Goal: Check status: Check status

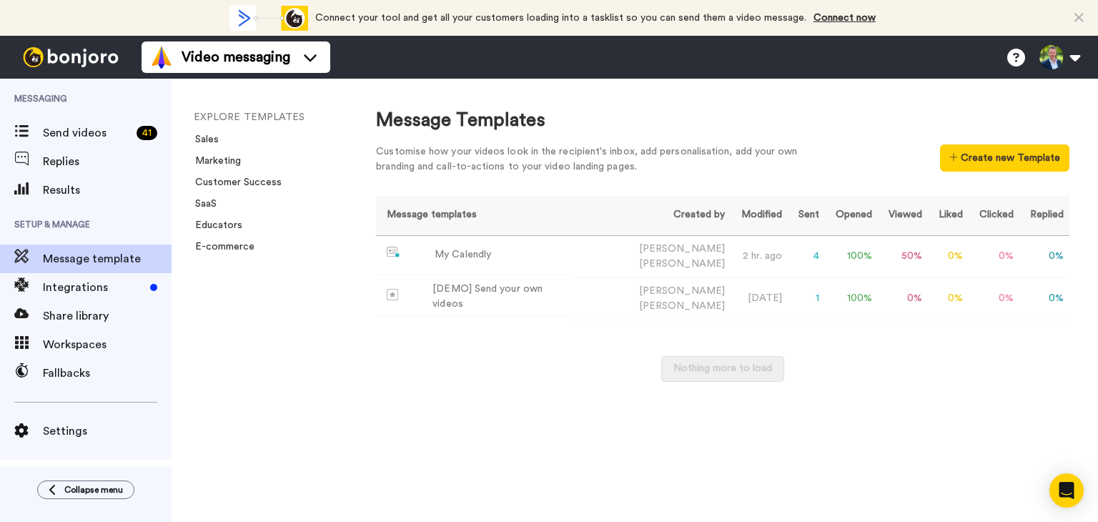
click at [61, 159] on span "Replies" at bounding box center [107, 161] width 129 height 17
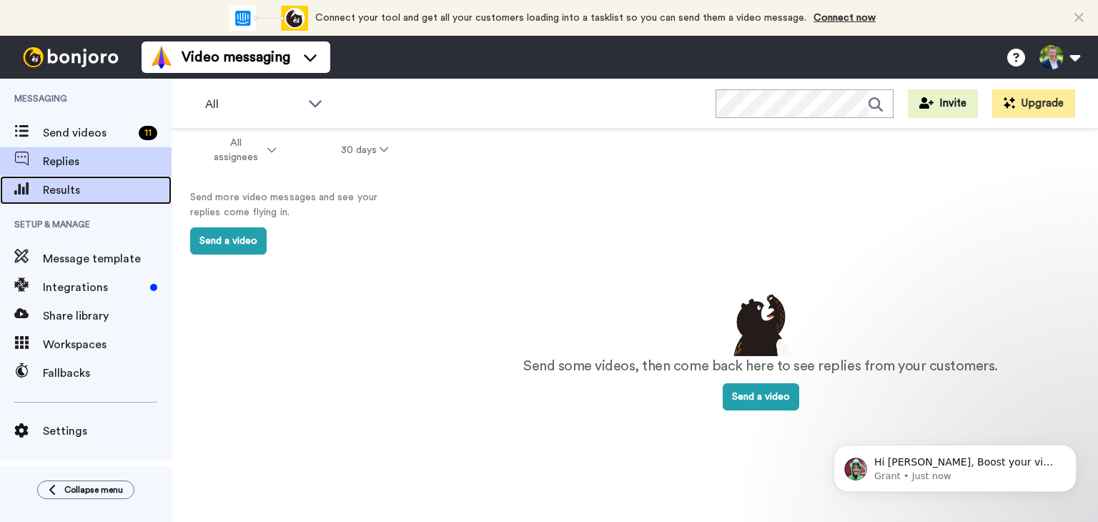
click at [55, 187] on span "Results" at bounding box center [107, 190] width 129 height 17
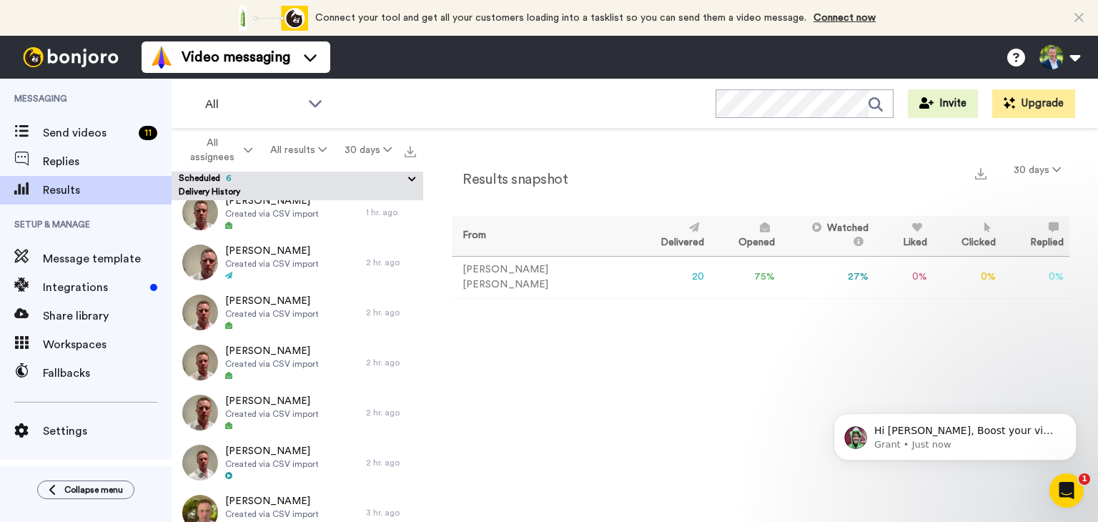
scroll to position [706, 0]
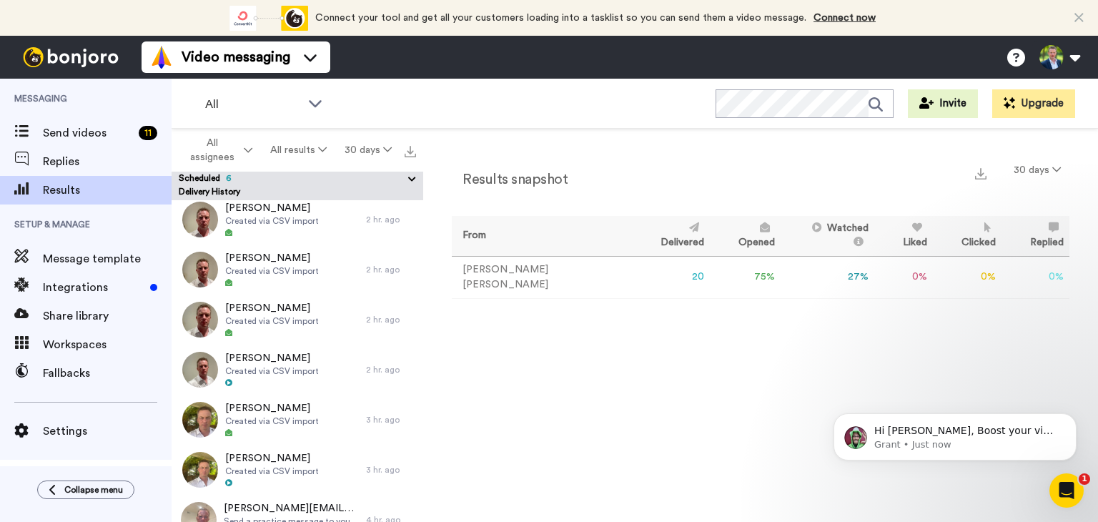
click at [710, 272] on td "75 %" at bounding box center [745, 277] width 71 height 42
click at [1064, 490] on icon "Open Intercom Messenger" at bounding box center [1065, 489] width 24 height 24
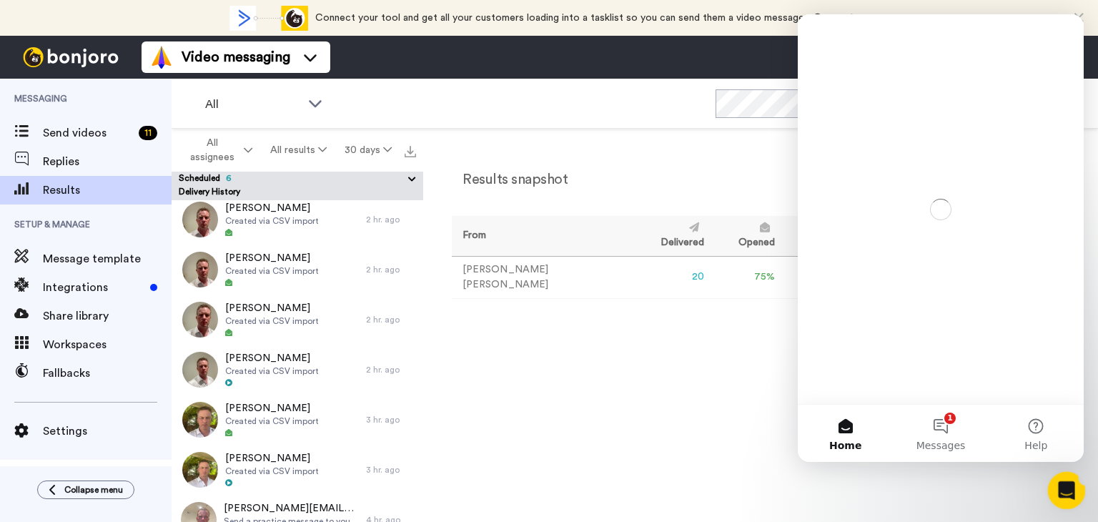
scroll to position [0, 0]
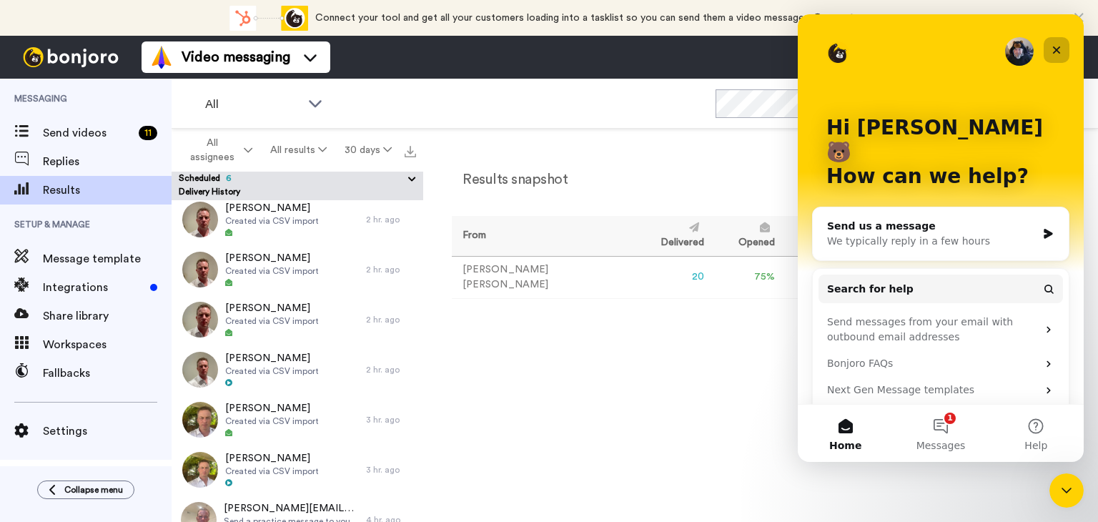
click at [1055, 51] on icon "Close" at bounding box center [1057, 50] width 8 height 8
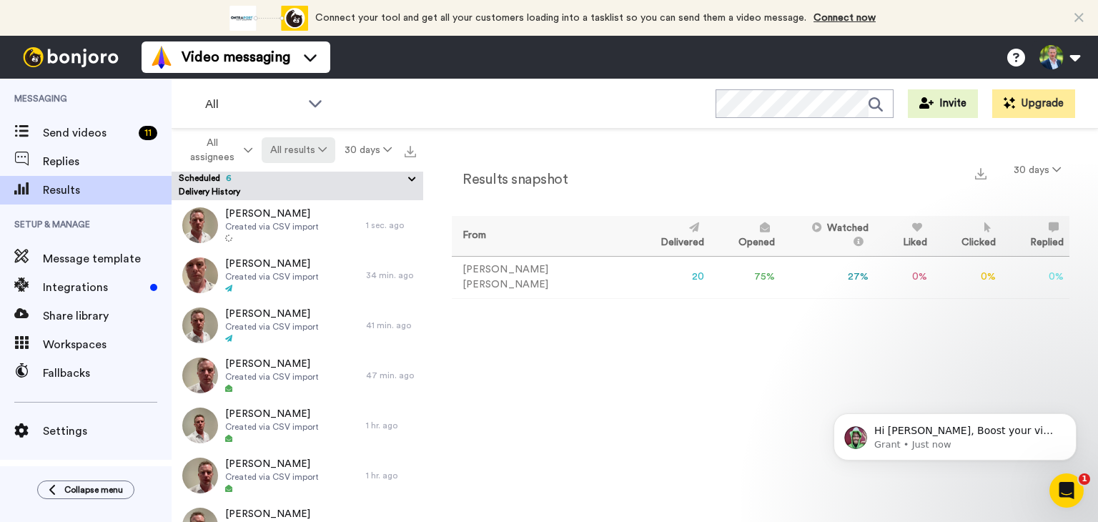
click at [320, 148] on icon at bounding box center [322, 149] width 9 height 10
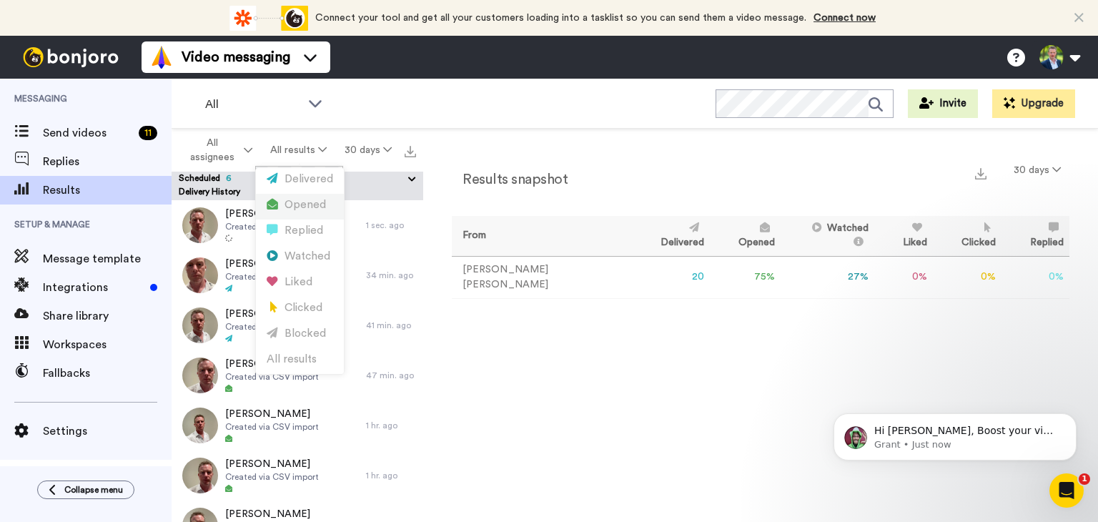
click at [300, 203] on div "Opened" at bounding box center [300, 205] width 66 height 16
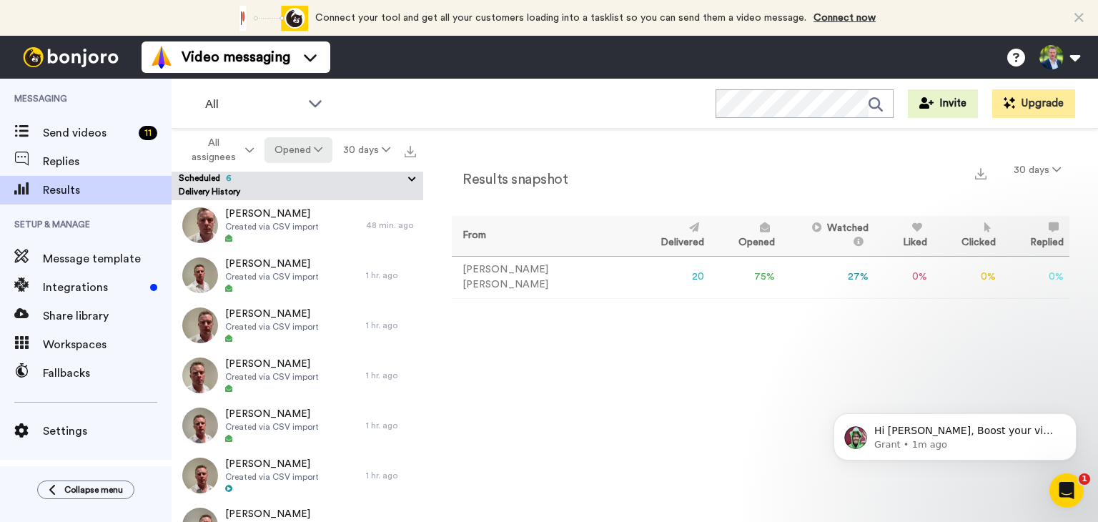
click at [319, 149] on icon at bounding box center [318, 149] width 9 height 10
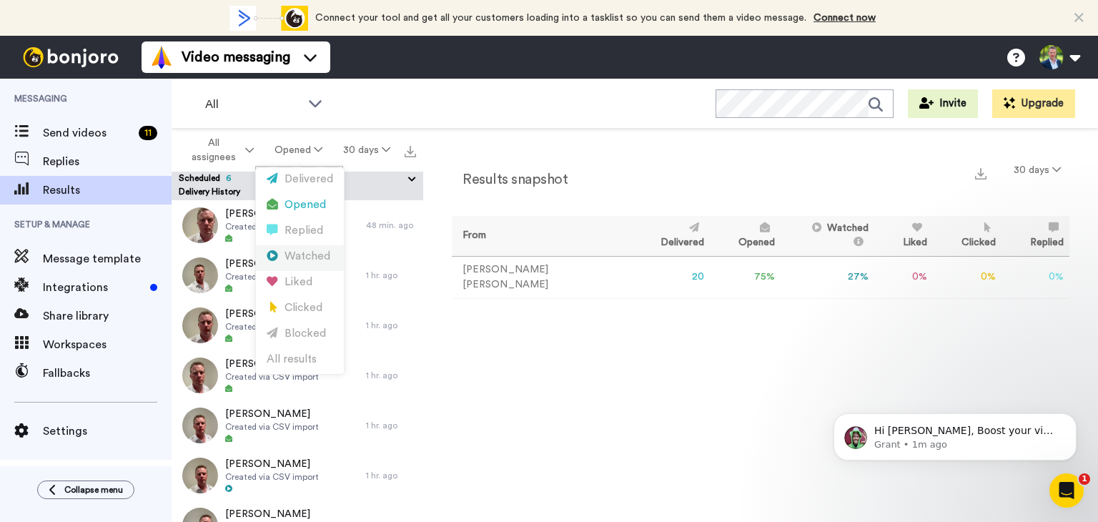
click at [289, 259] on div "Watched" at bounding box center [300, 257] width 66 height 16
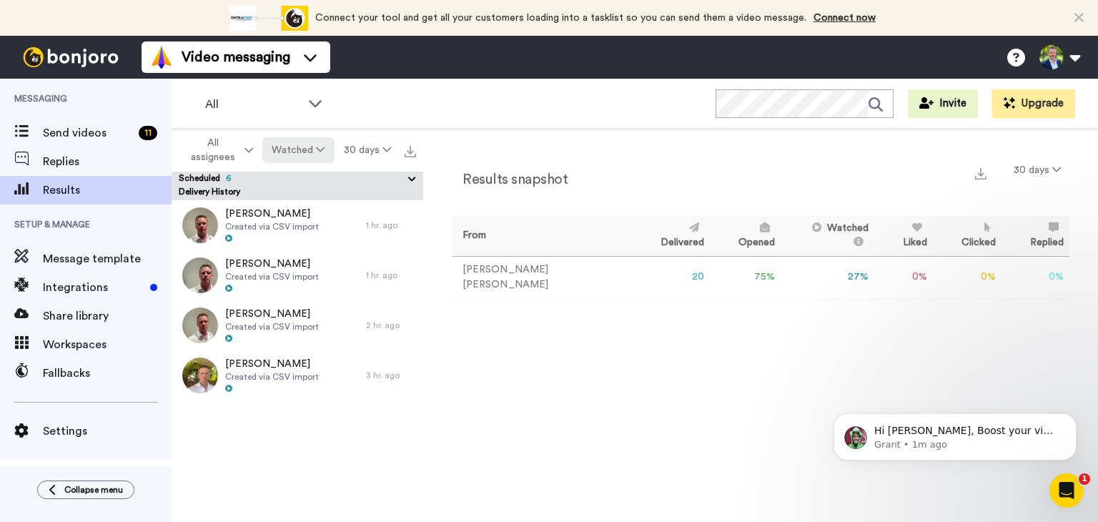
click at [316, 149] on icon at bounding box center [320, 149] width 9 height 10
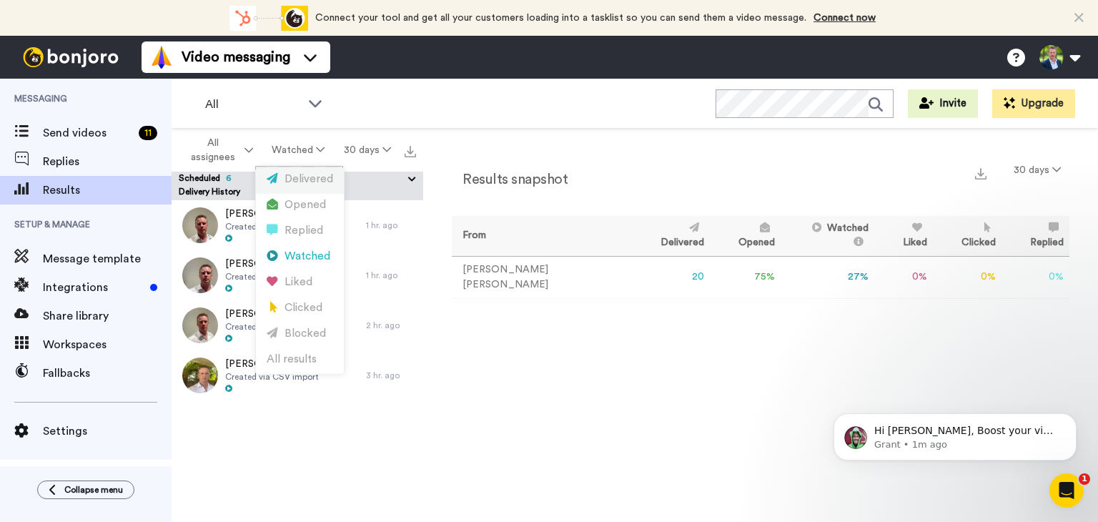
click at [296, 176] on div "Delivered" at bounding box center [300, 180] width 66 height 16
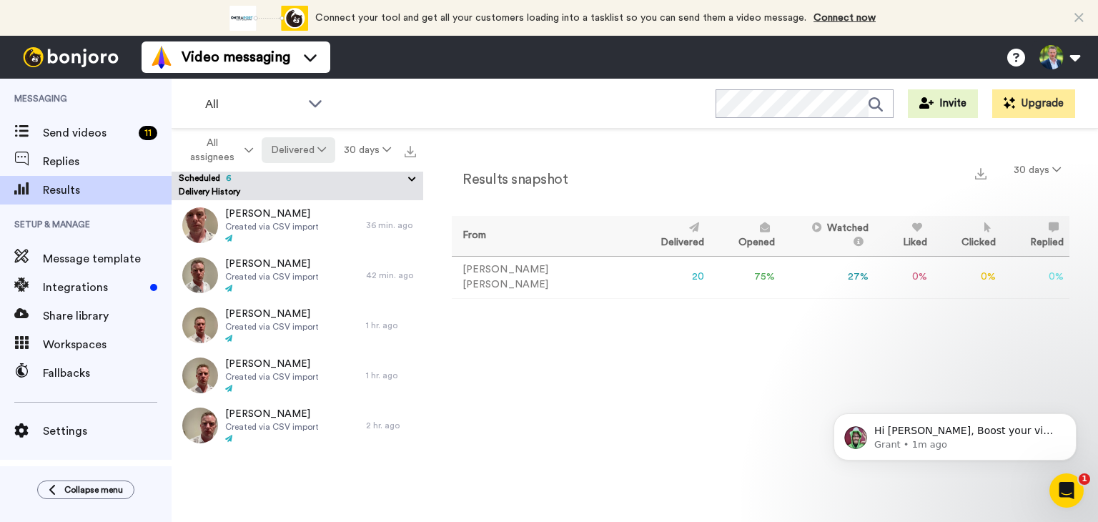
click at [319, 147] on icon at bounding box center [321, 149] width 9 height 10
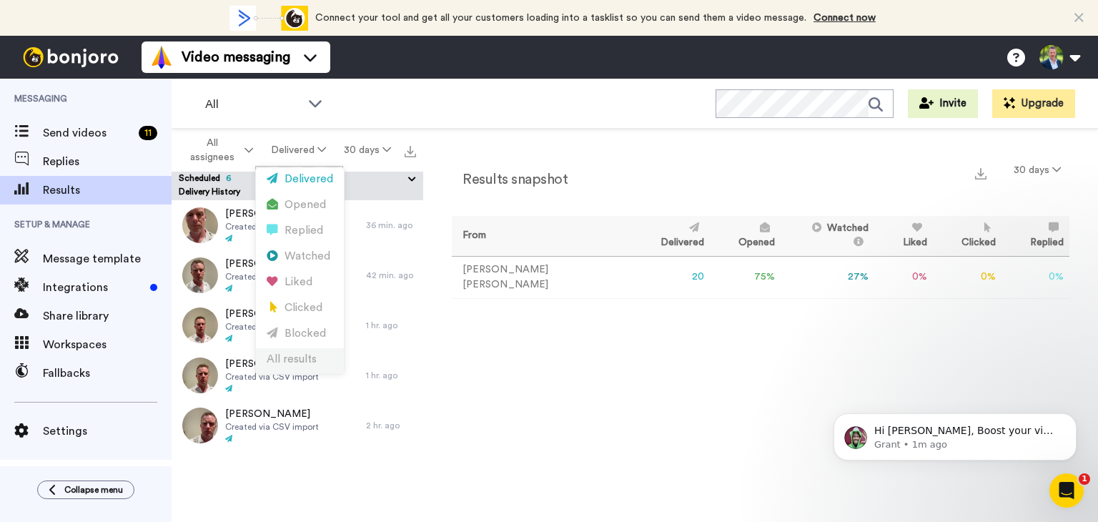
click at [284, 357] on div "All results" at bounding box center [300, 360] width 66 height 16
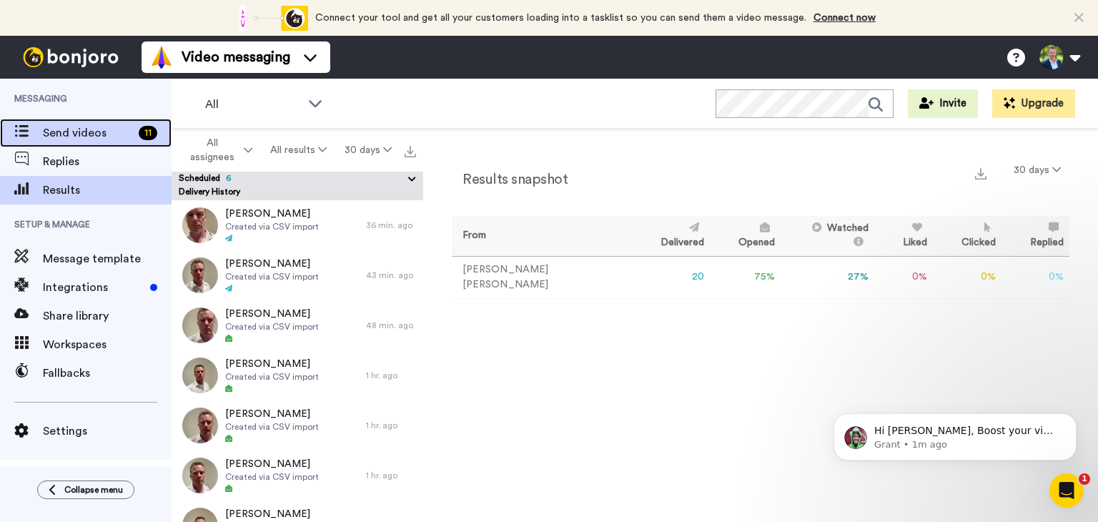
click at [78, 129] on span "Send videos" at bounding box center [88, 132] width 90 height 17
